Goal: Transaction & Acquisition: Subscribe to service/newsletter

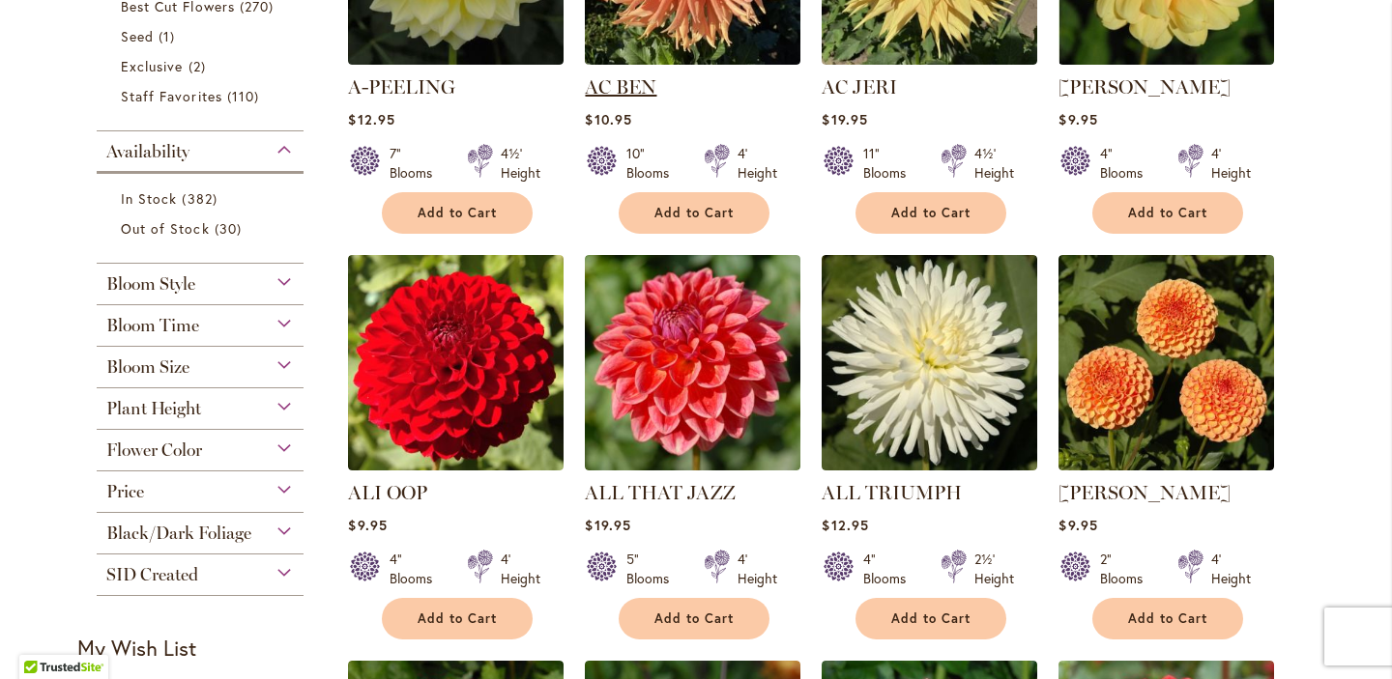
scroll to position [665, 0]
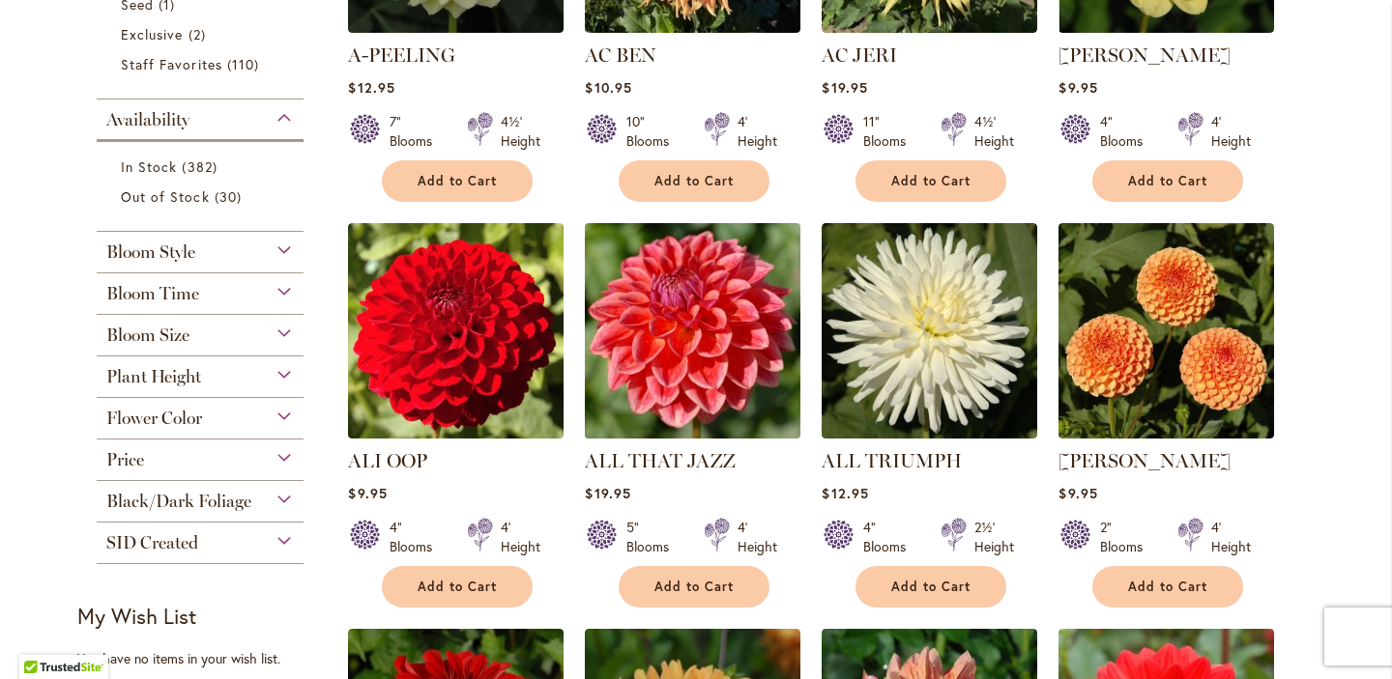
click at [698, 309] on img at bounding box center [693, 331] width 226 height 226
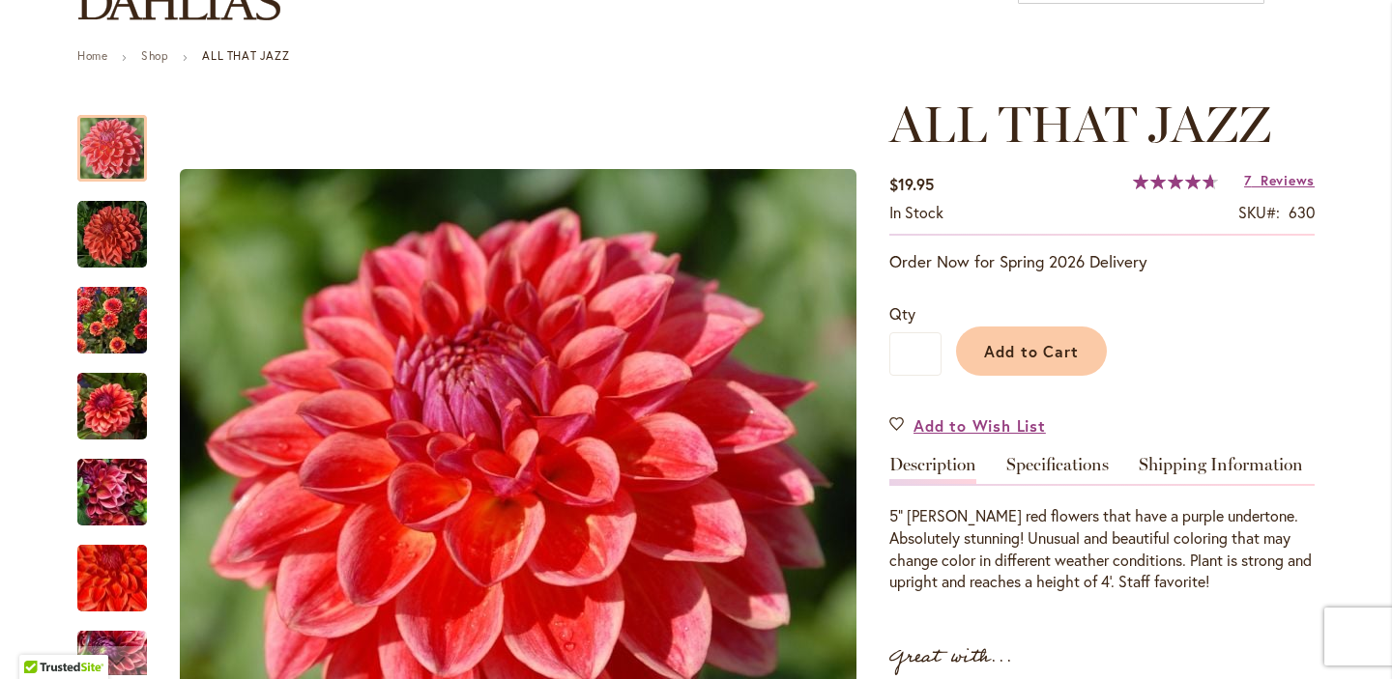
scroll to position [208, 0]
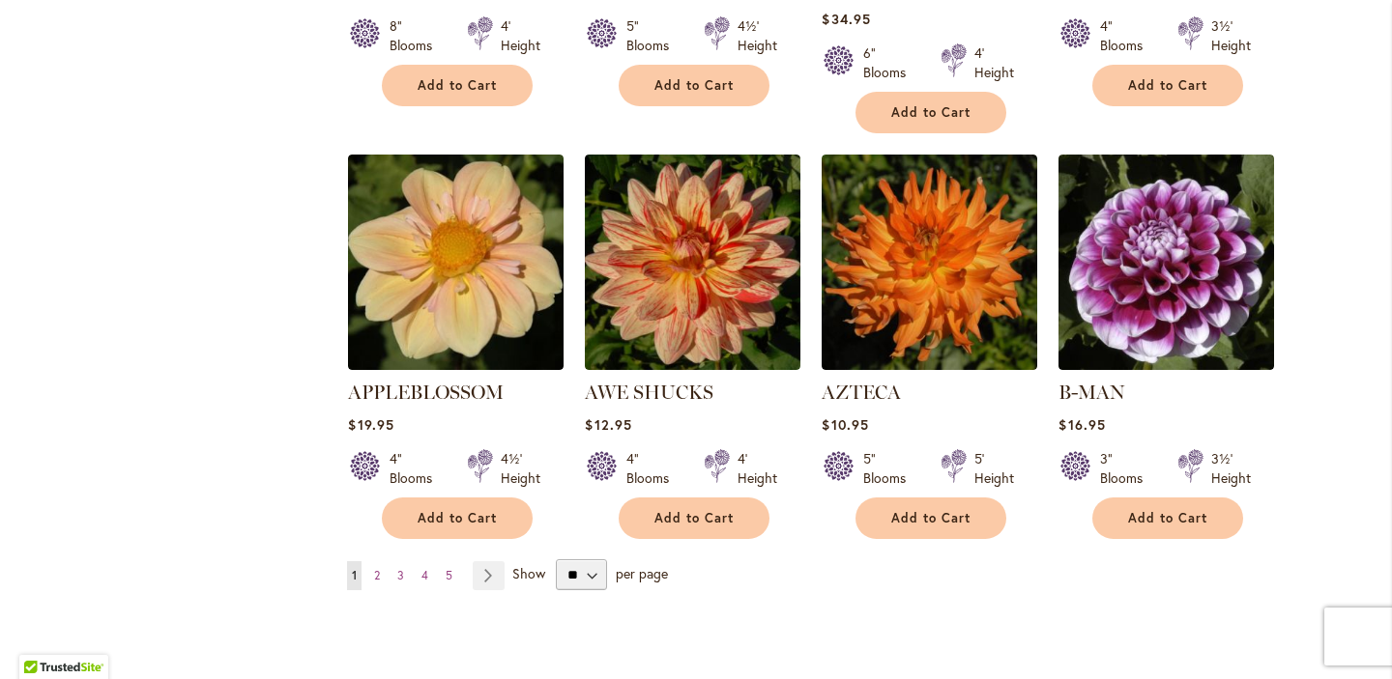
scroll to position [1589, 0]
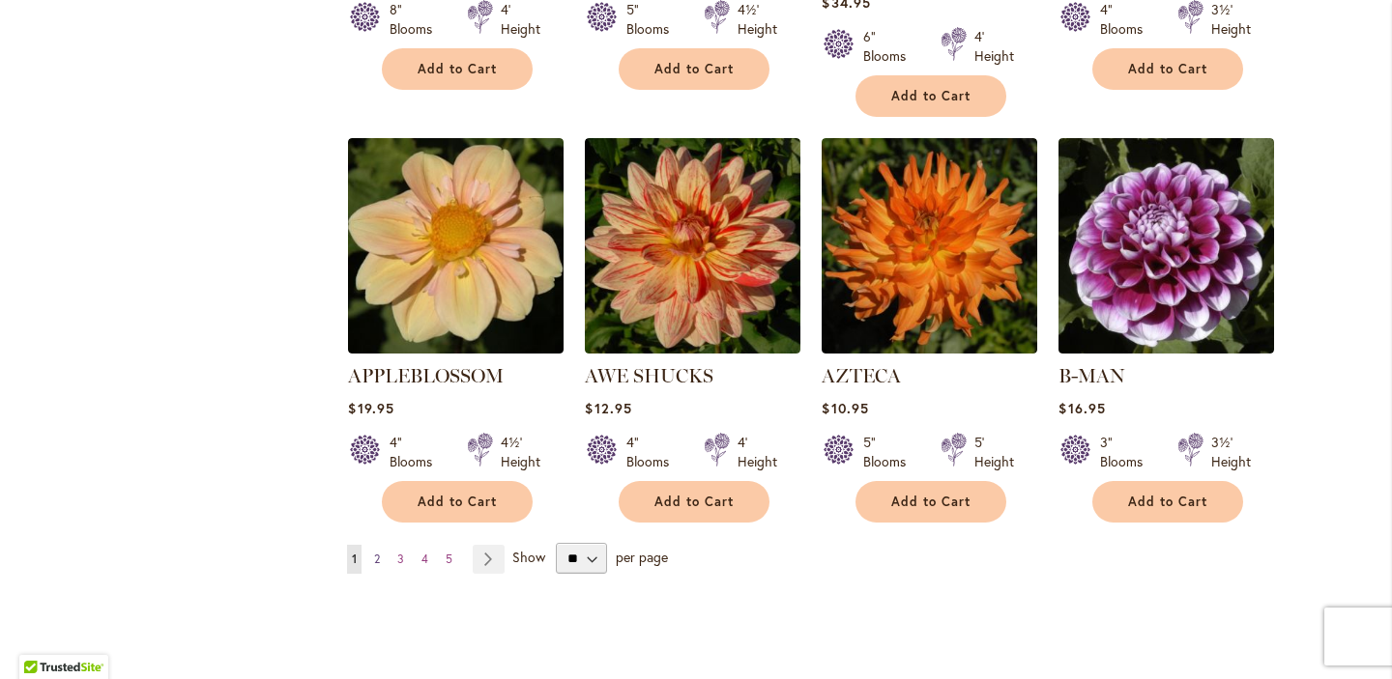
click at [378, 552] on span "2" at bounding box center [377, 559] width 6 height 14
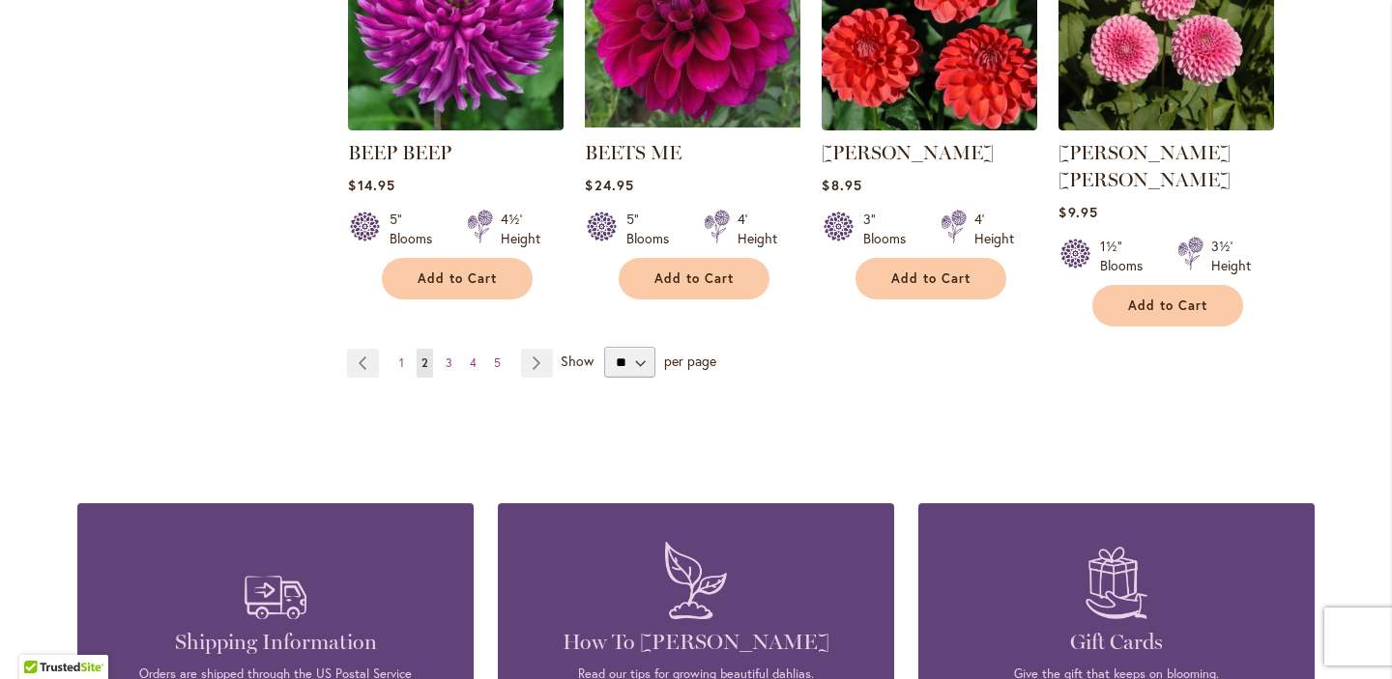
scroll to position [1794, 0]
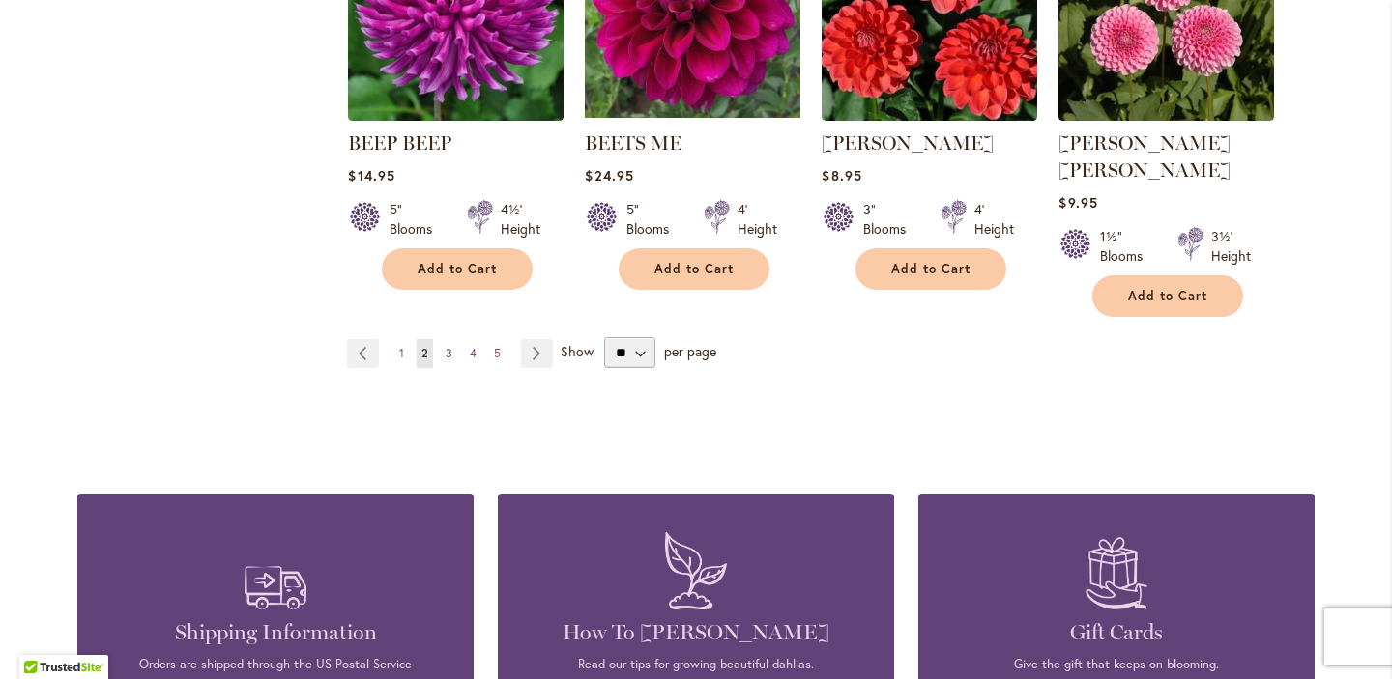
click at [448, 346] on span "3" at bounding box center [448, 353] width 7 height 14
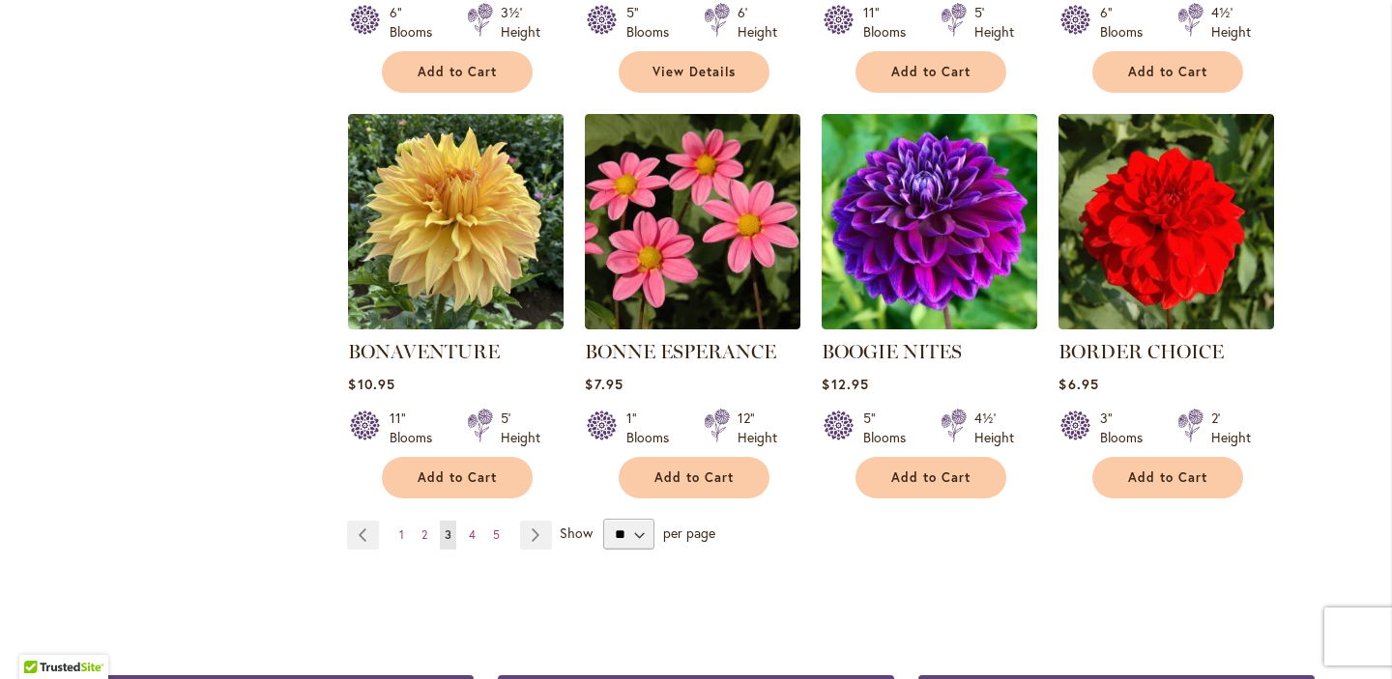
scroll to position [1618, 0]
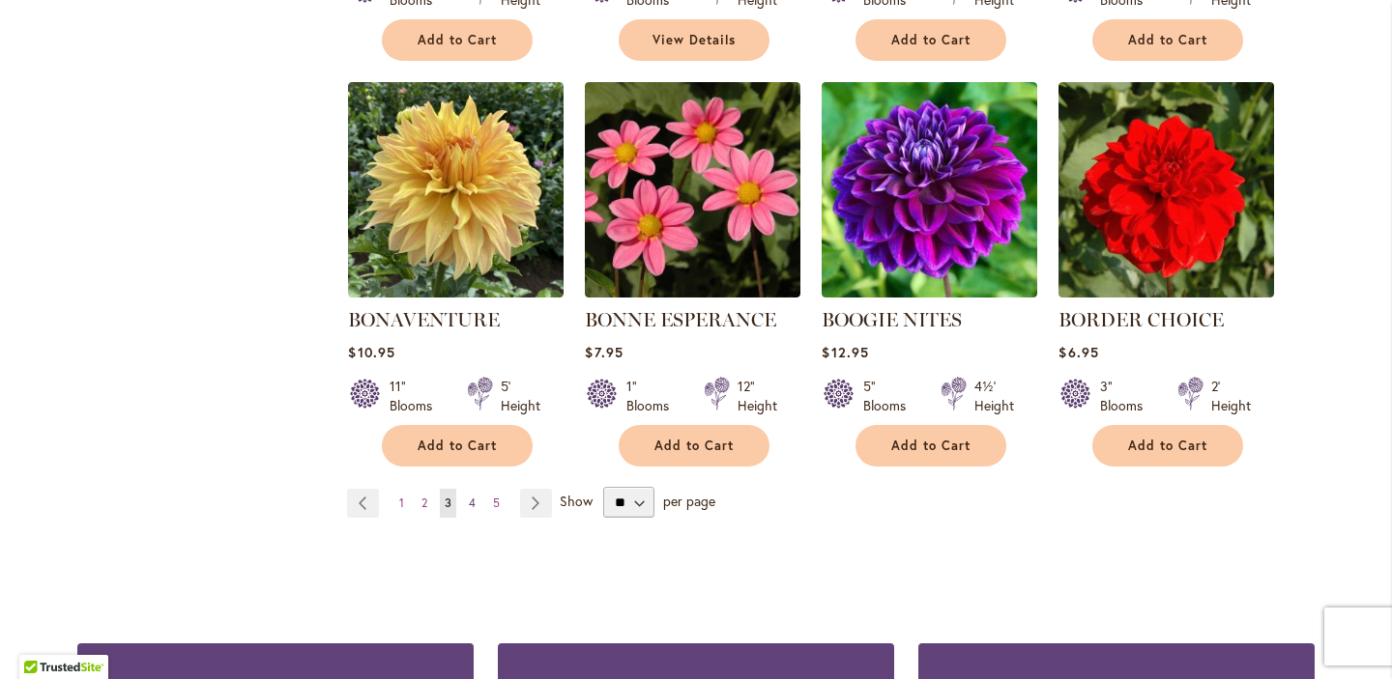
click at [471, 498] on span "4" at bounding box center [472, 503] width 7 height 14
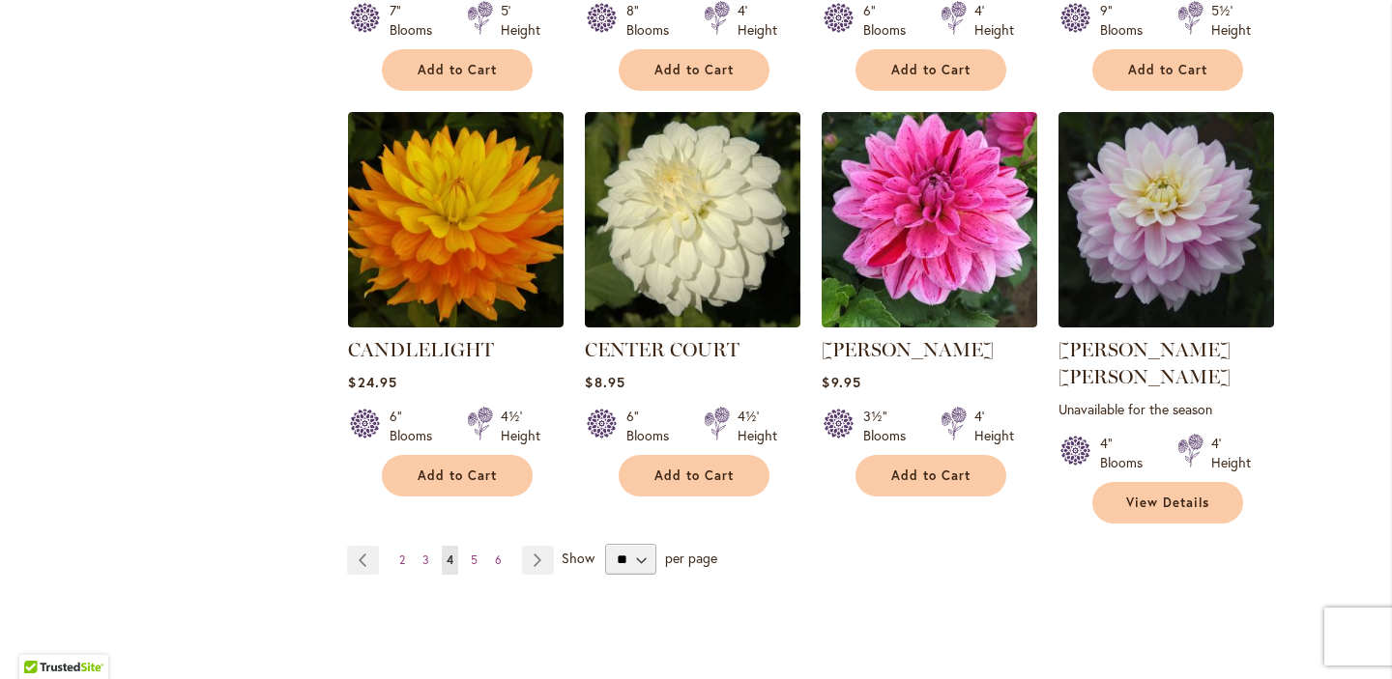
scroll to position [1642, 0]
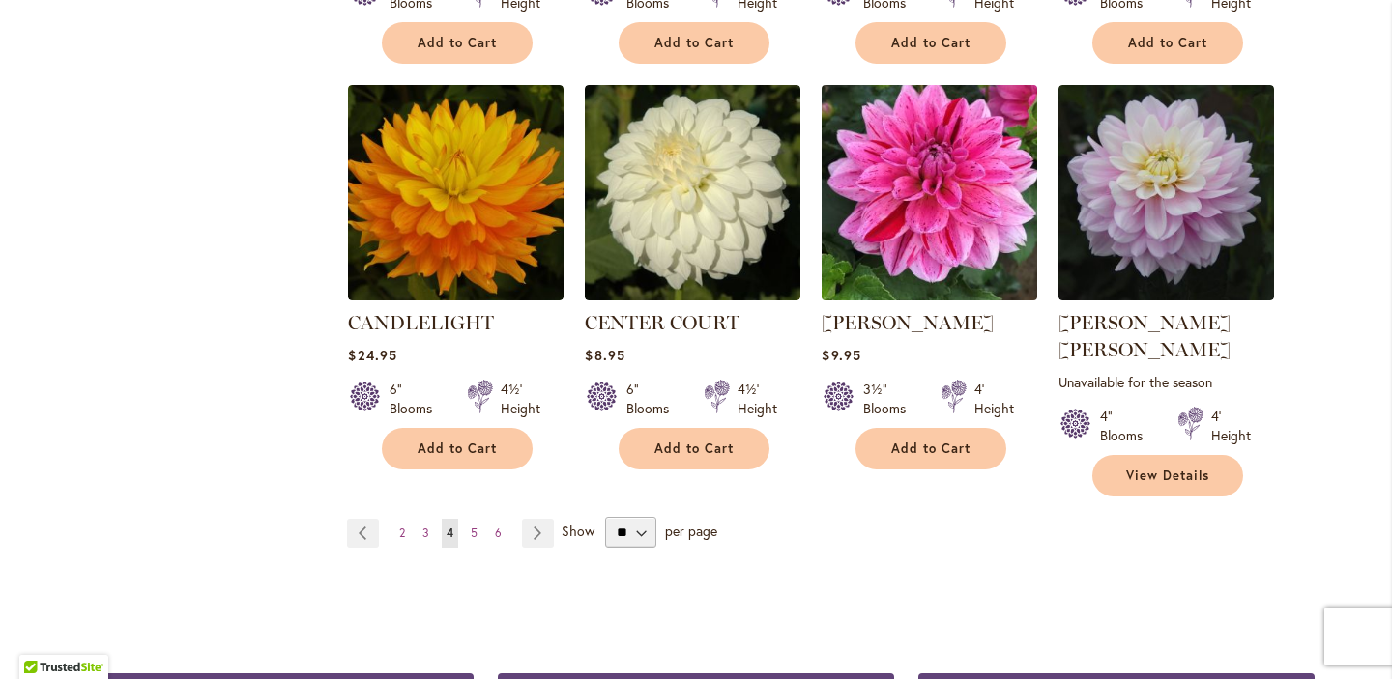
click at [931, 189] on img at bounding box center [930, 193] width 226 height 226
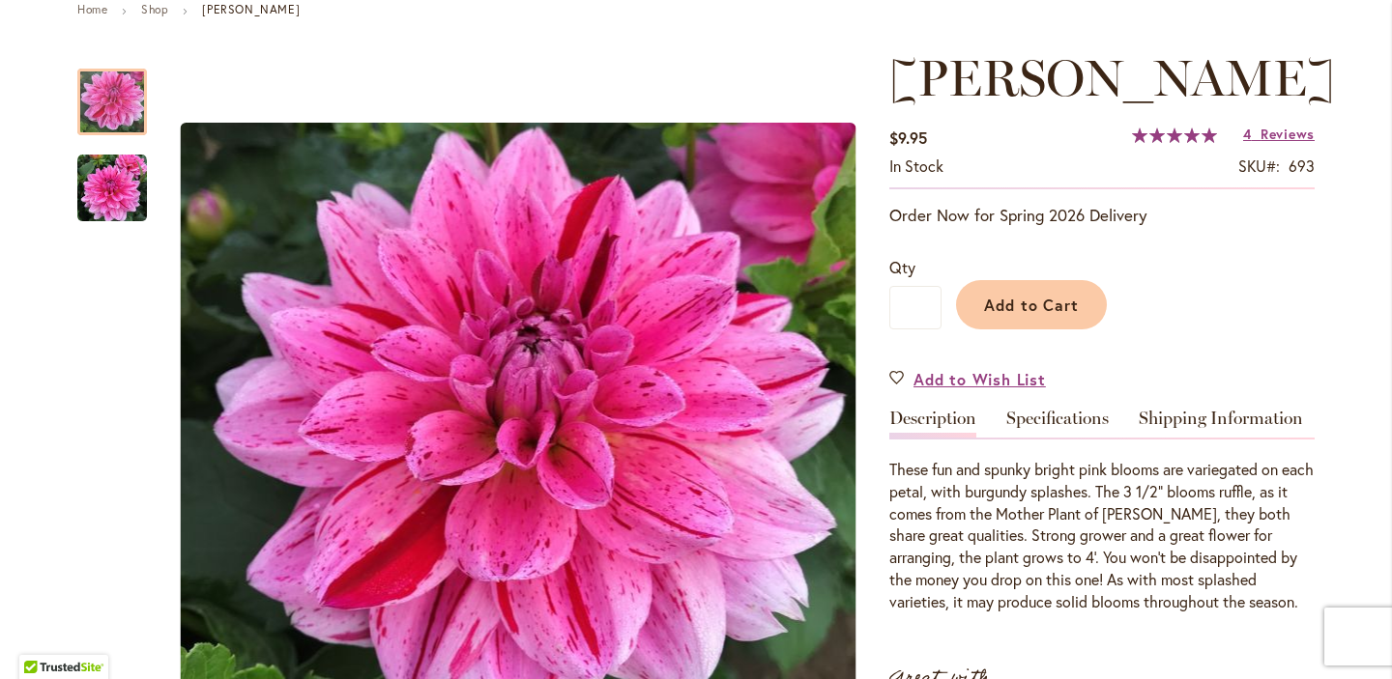
scroll to position [237, 0]
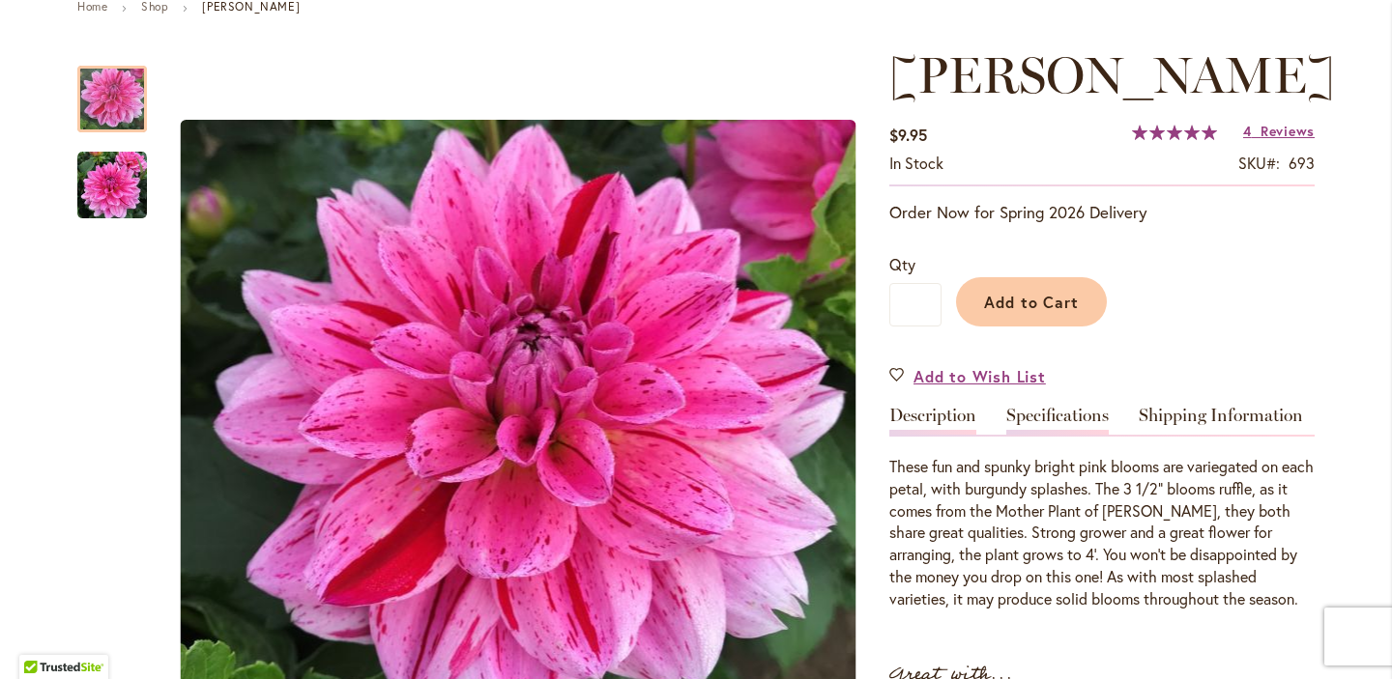
click at [1047, 412] on link "Specifications" at bounding box center [1057, 421] width 102 height 28
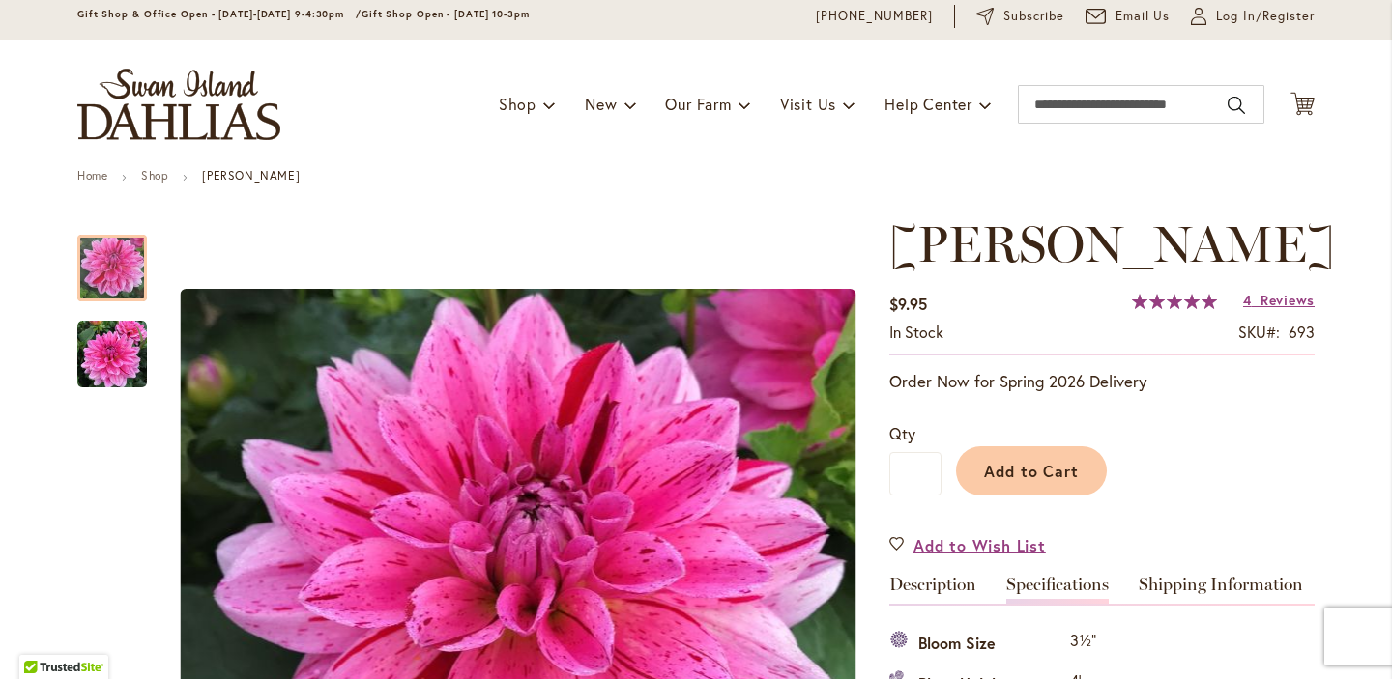
scroll to position [67, 0]
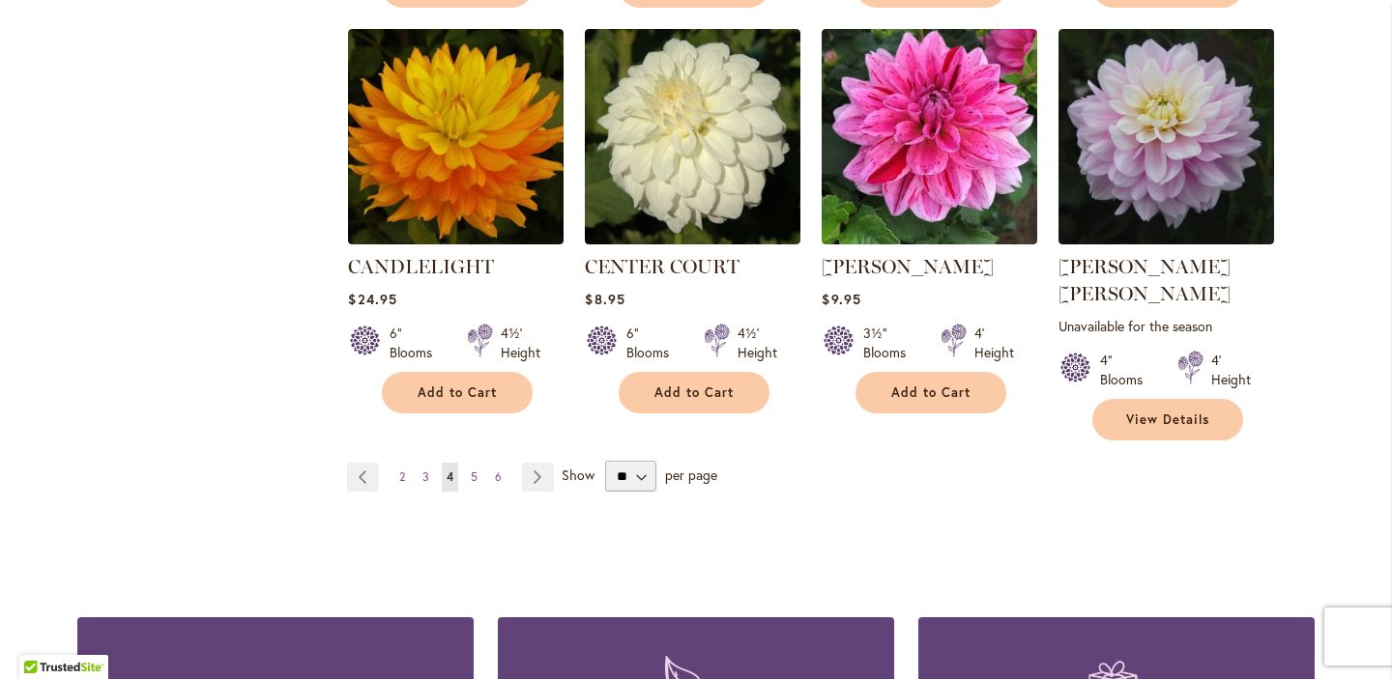
scroll to position [1709, 0]
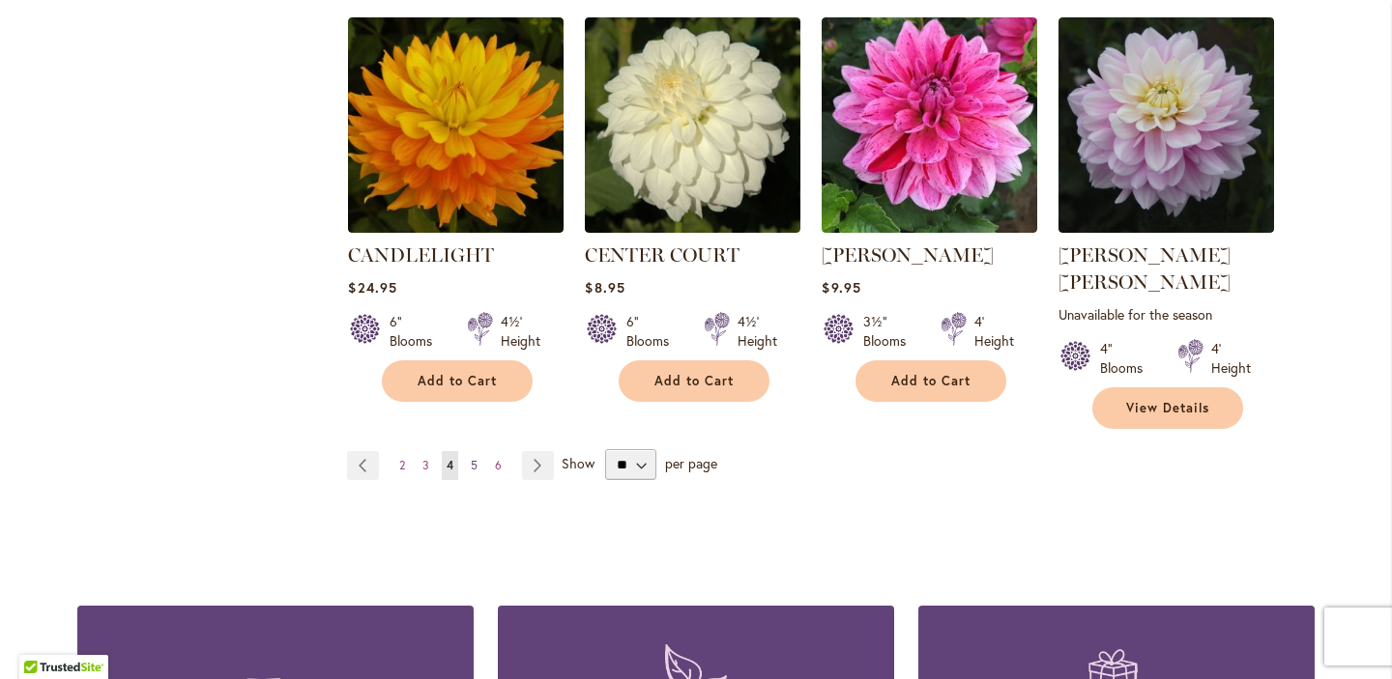
click at [474, 458] on span "5" at bounding box center [474, 465] width 7 height 14
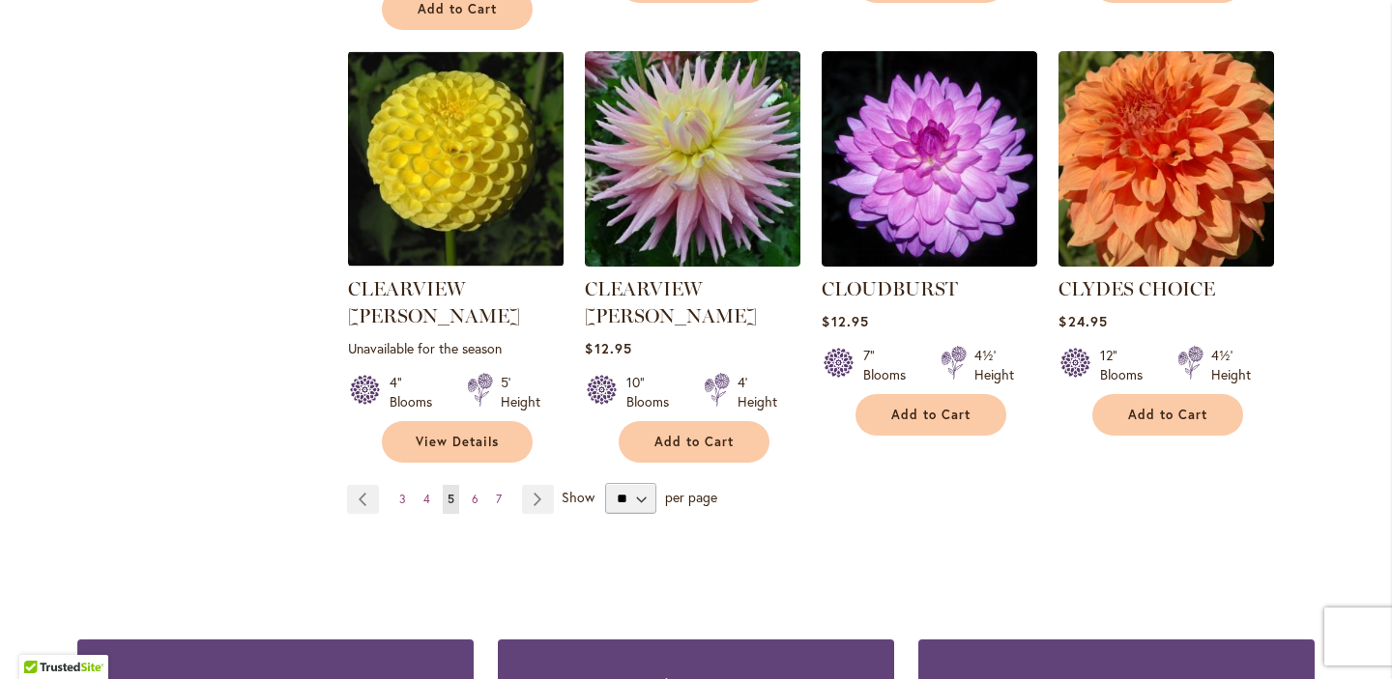
scroll to position [1706, 0]
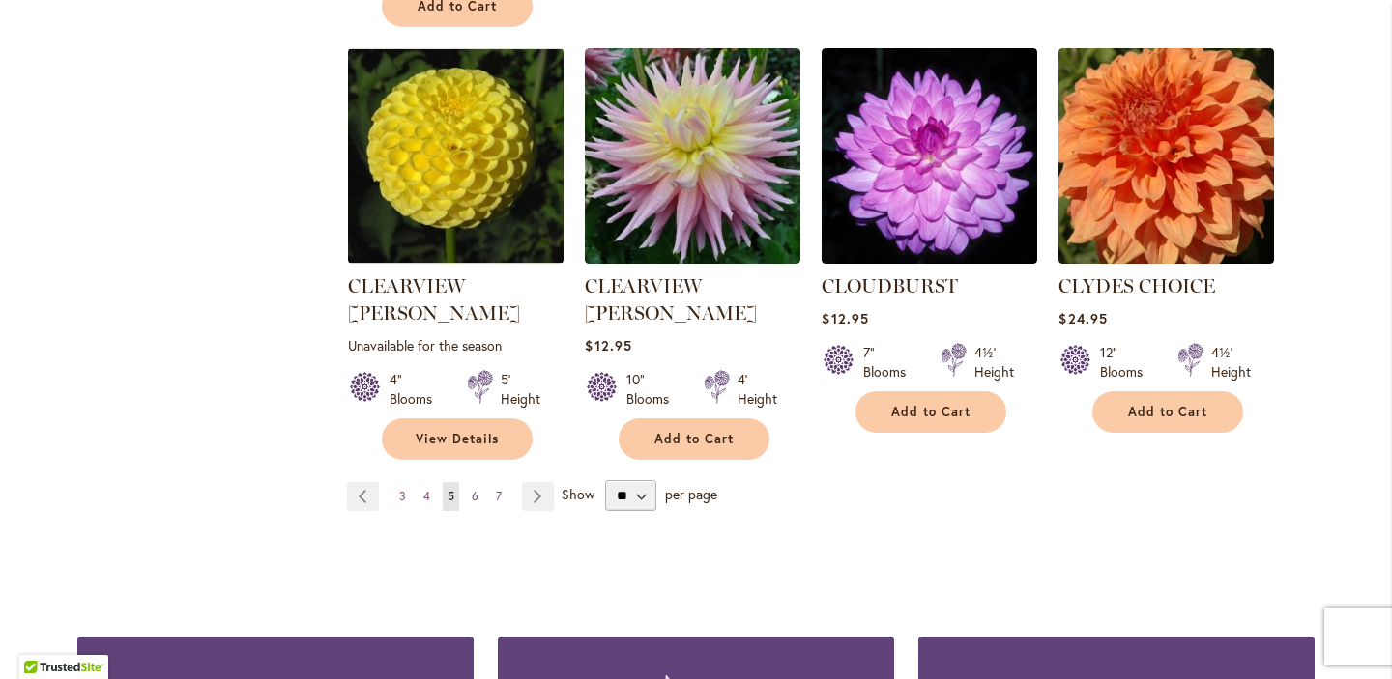
click at [473, 489] on span "6" at bounding box center [475, 496] width 7 height 14
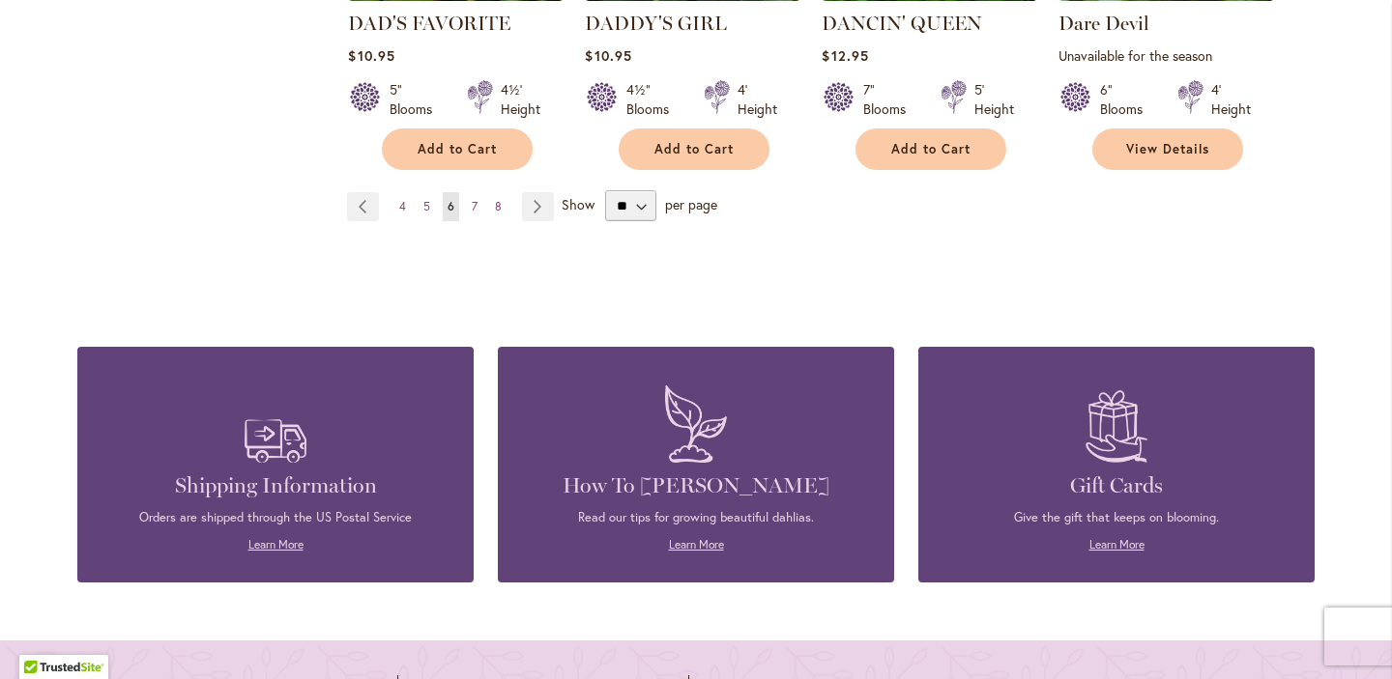
scroll to position [1957, 0]
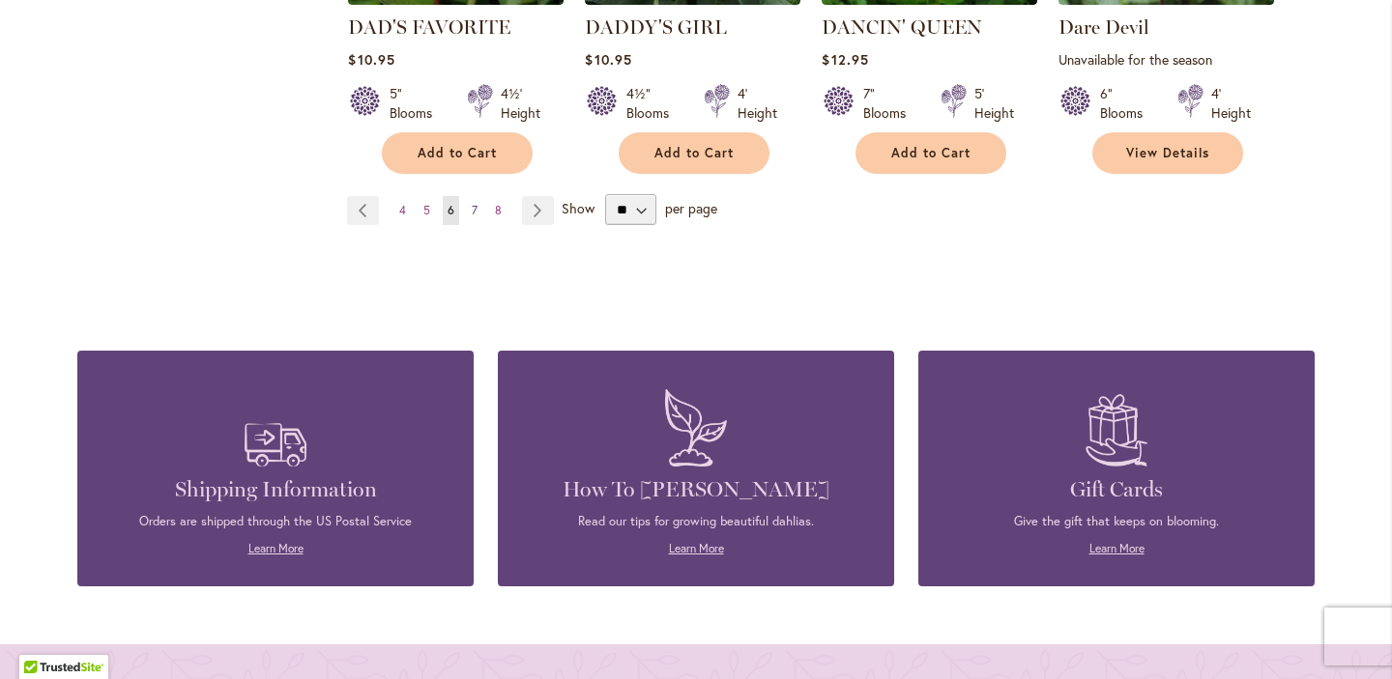
click at [473, 206] on span "7" at bounding box center [475, 210] width 6 height 14
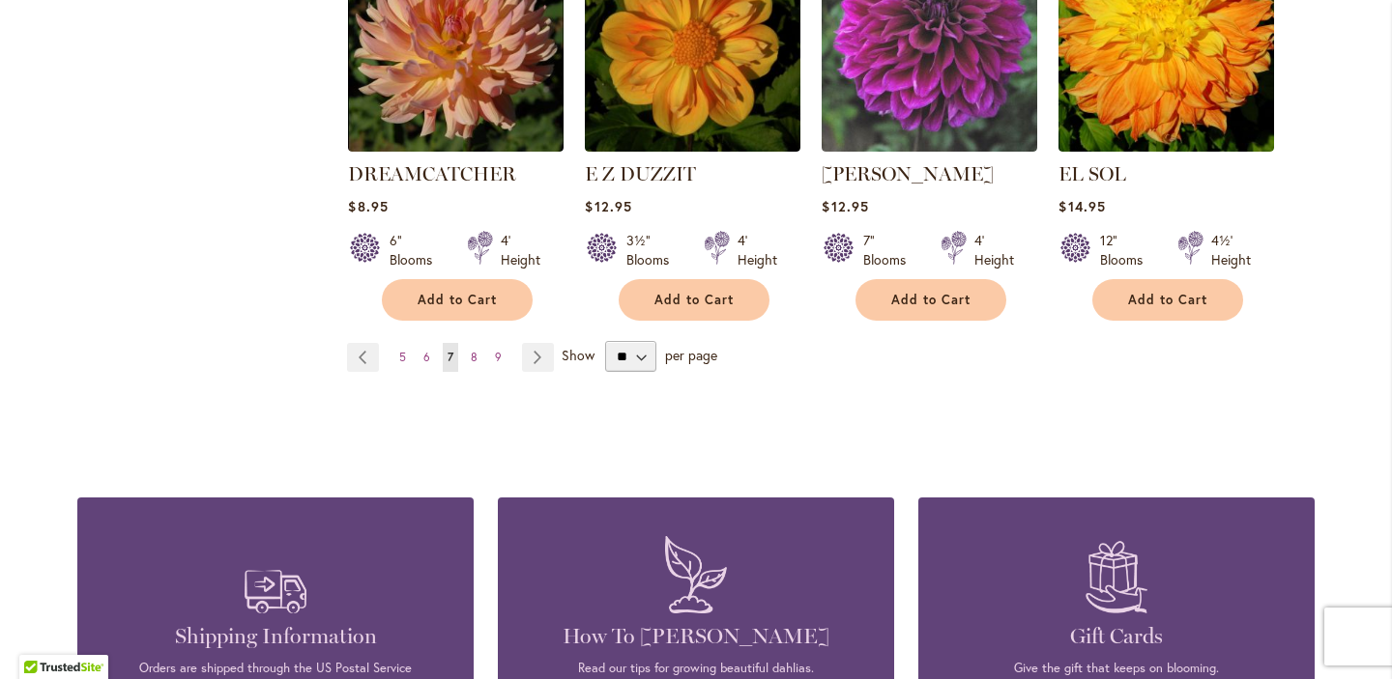
scroll to position [1855, 0]
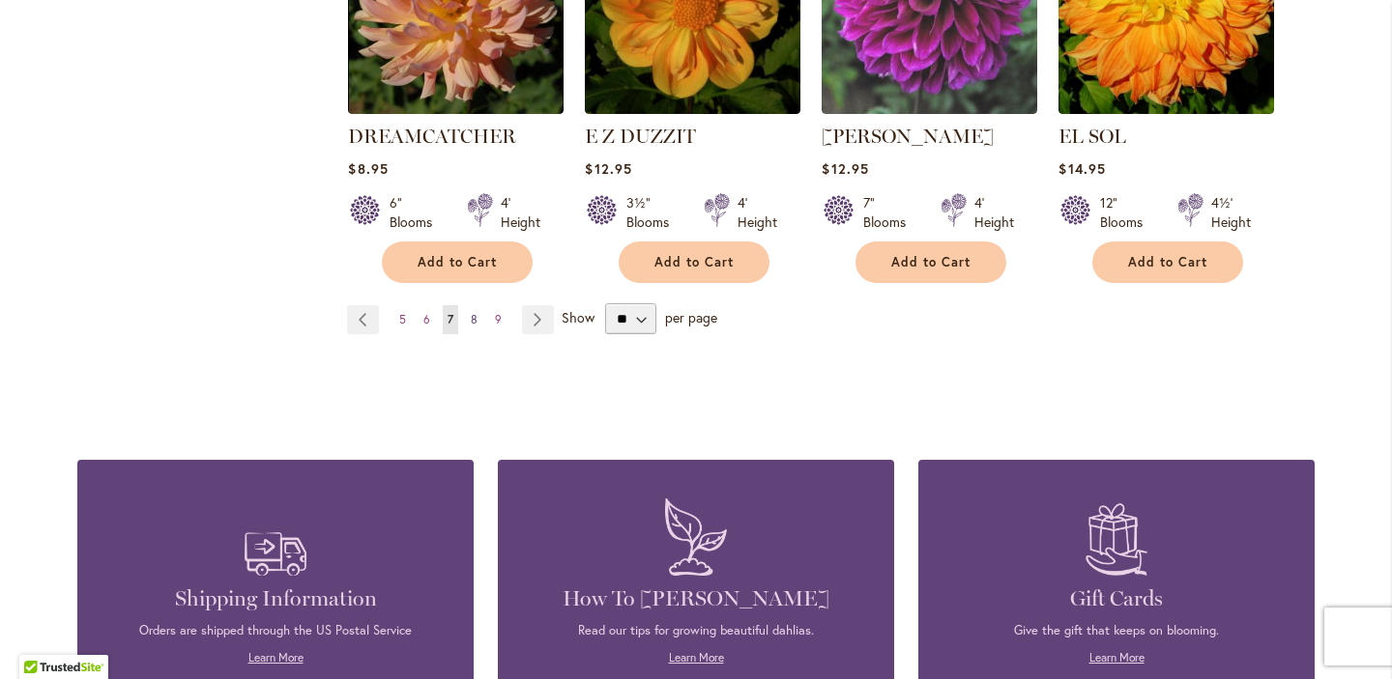
click at [474, 312] on span "8" at bounding box center [474, 319] width 7 height 14
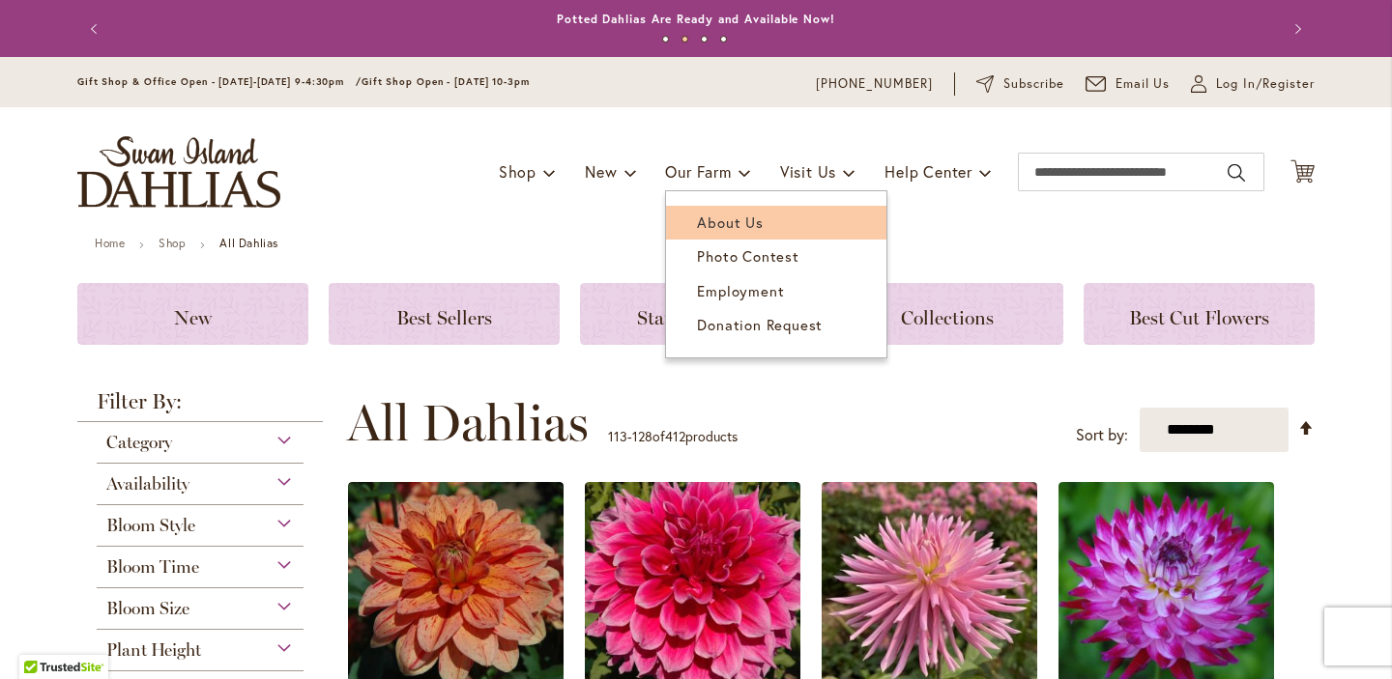
click at [714, 225] on span "About Us" at bounding box center [730, 222] width 66 height 19
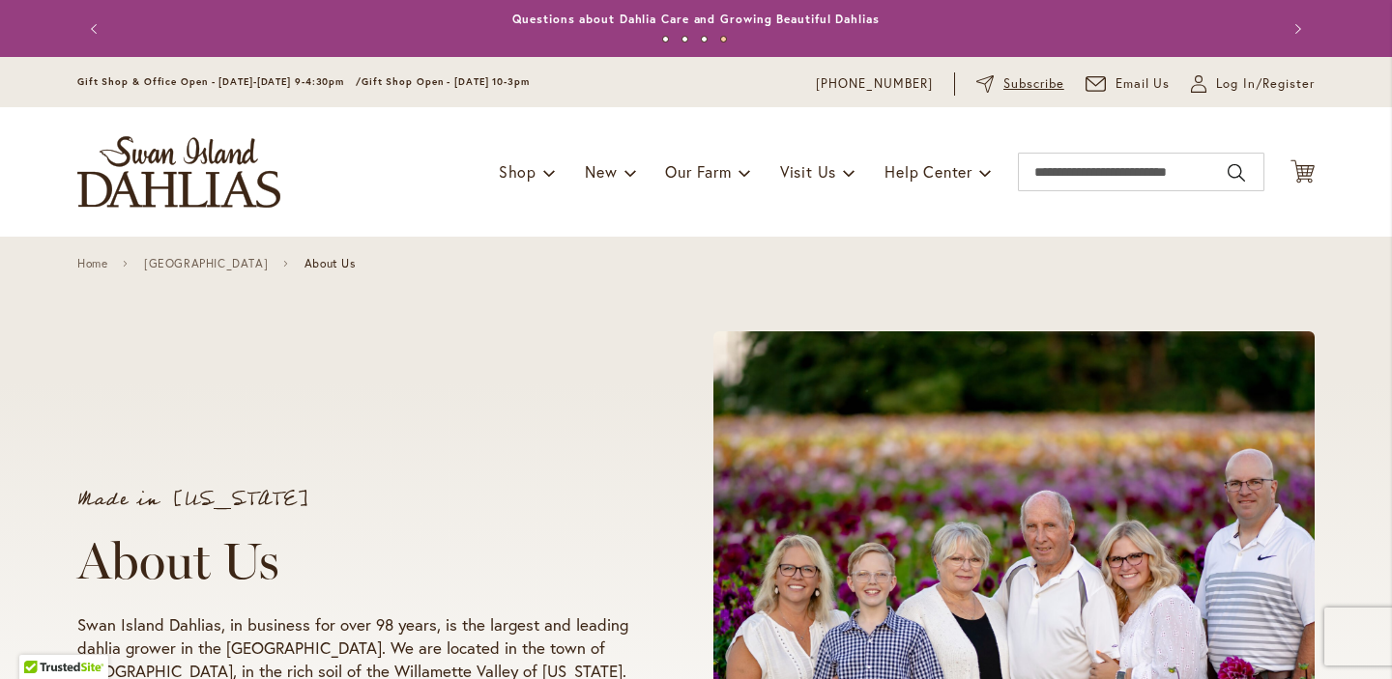
click at [1028, 80] on span "Subscribe" at bounding box center [1033, 83] width 61 height 19
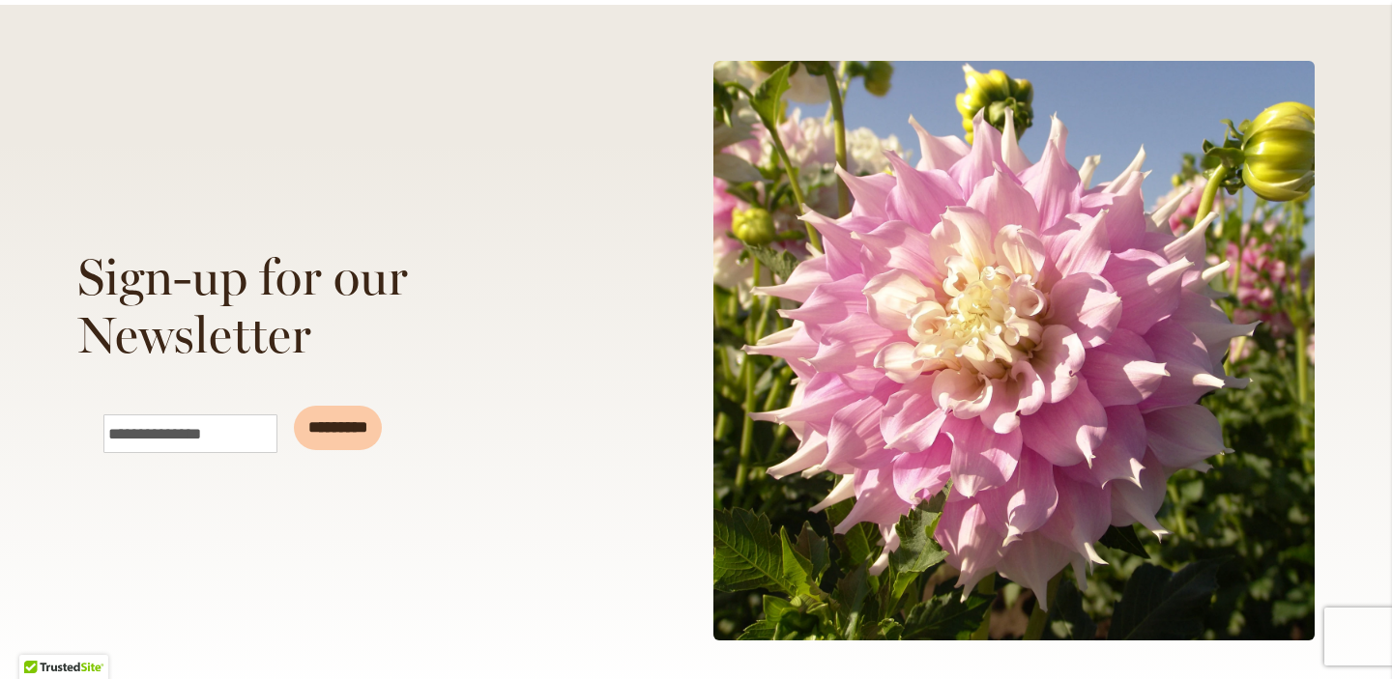
scroll to position [259, 0]
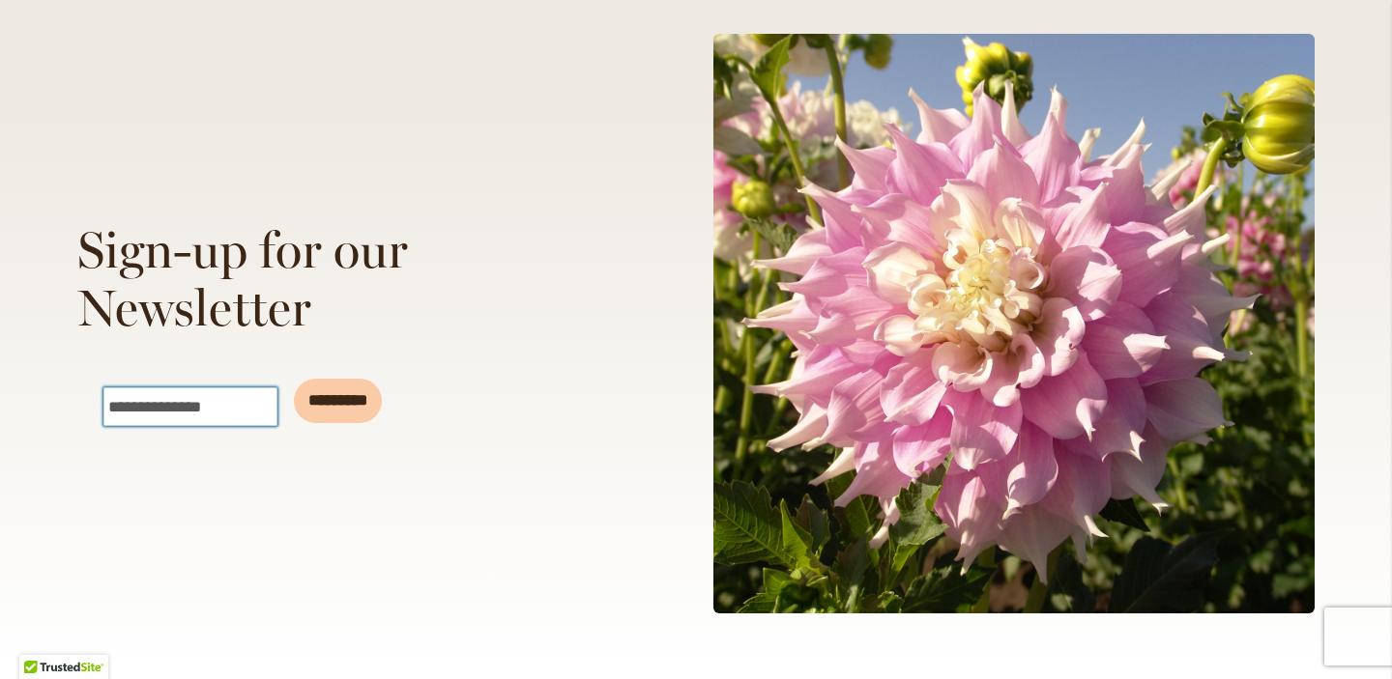
click at [214, 415] on input "Email" at bounding box center [190, 406] width 174 height 39
type input "**********"
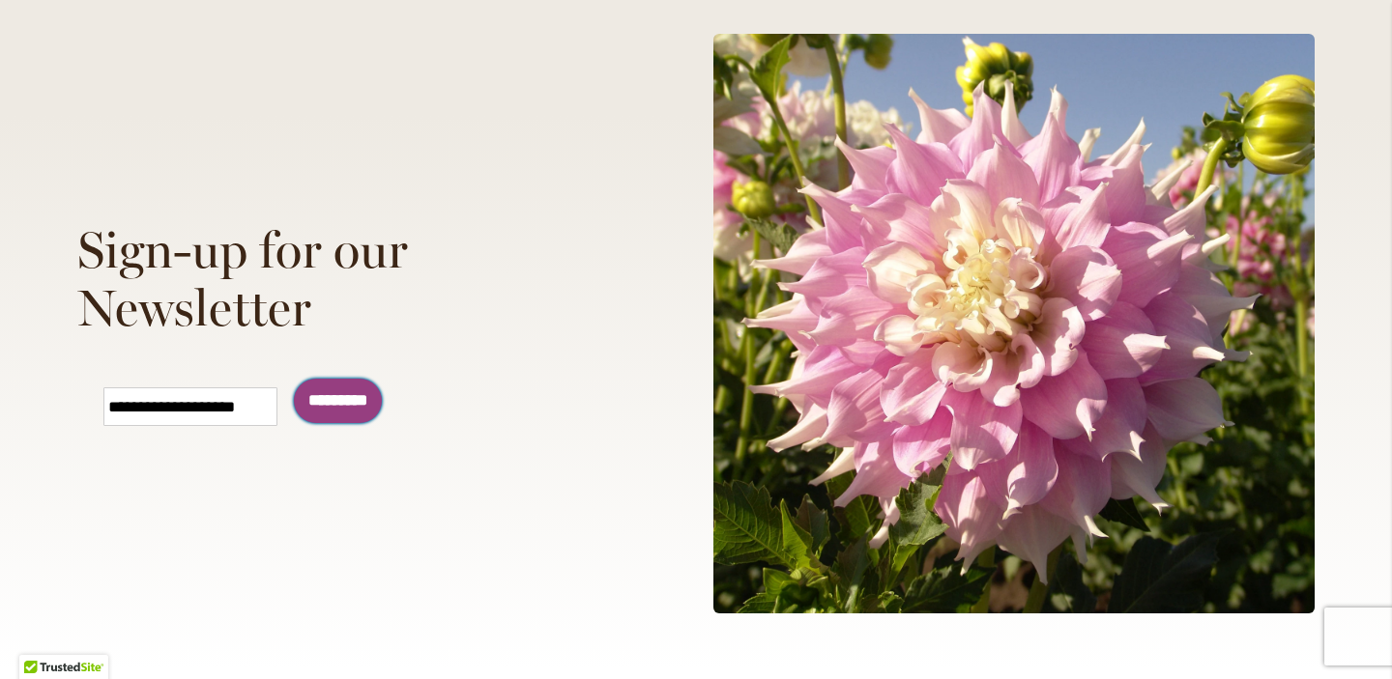
click at [361, 397] on input "*********" at bounding box center [338, 401] width 88 height 44
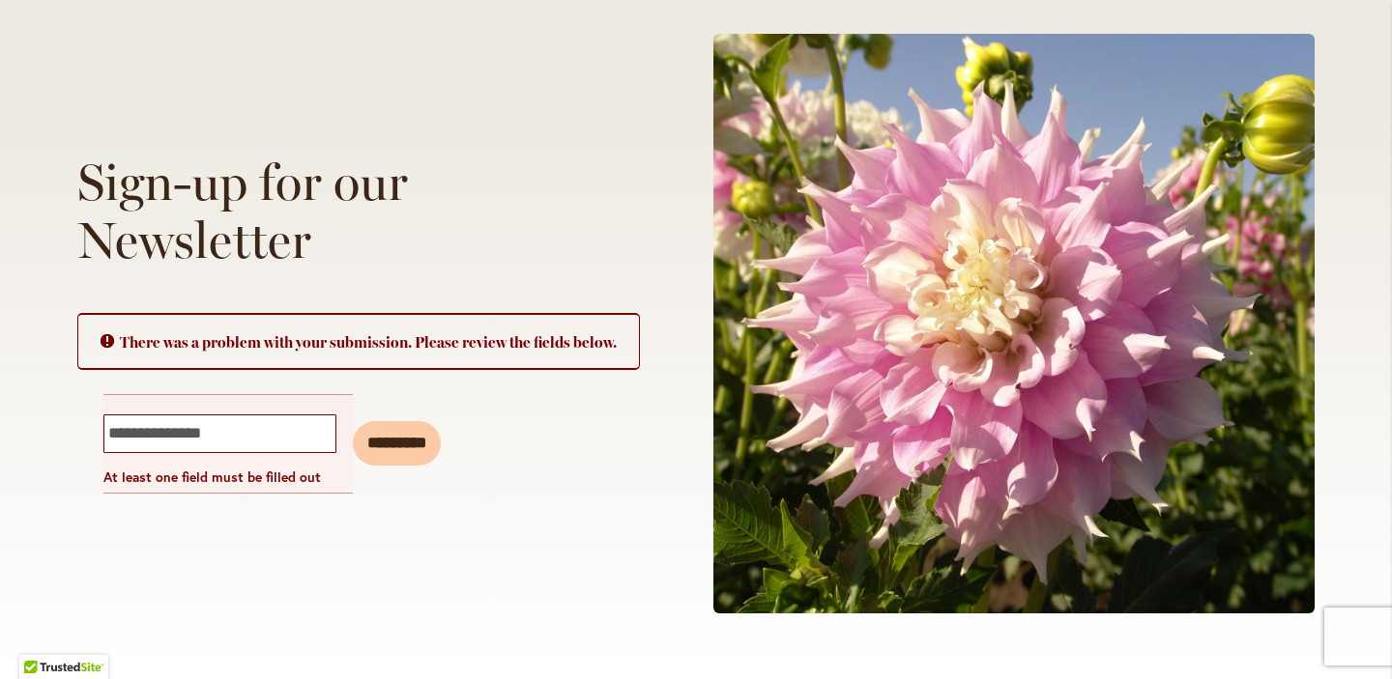
scroll to position [335, 0]
